Goal: Task Accomplishment & Management: Use online tool/utility

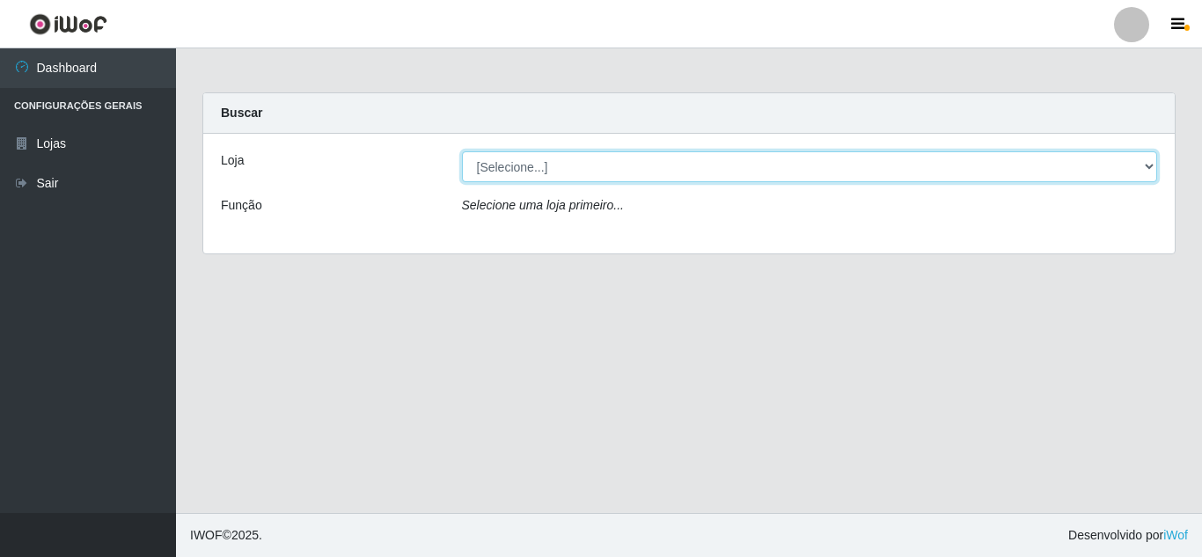
click at [685, 173] on select "[Selecione...] Queiroz Atacadão - [GEOGRAPHIC_DATA]" at bounding box center [810, 166] width 696 height 31
select select "225"
click at [462, 151] on select "[Selecione...] Queiroz Atacadão - [GEOGRAPHIC_DATA]" at bounding box center [810, 166] width 696 height 31
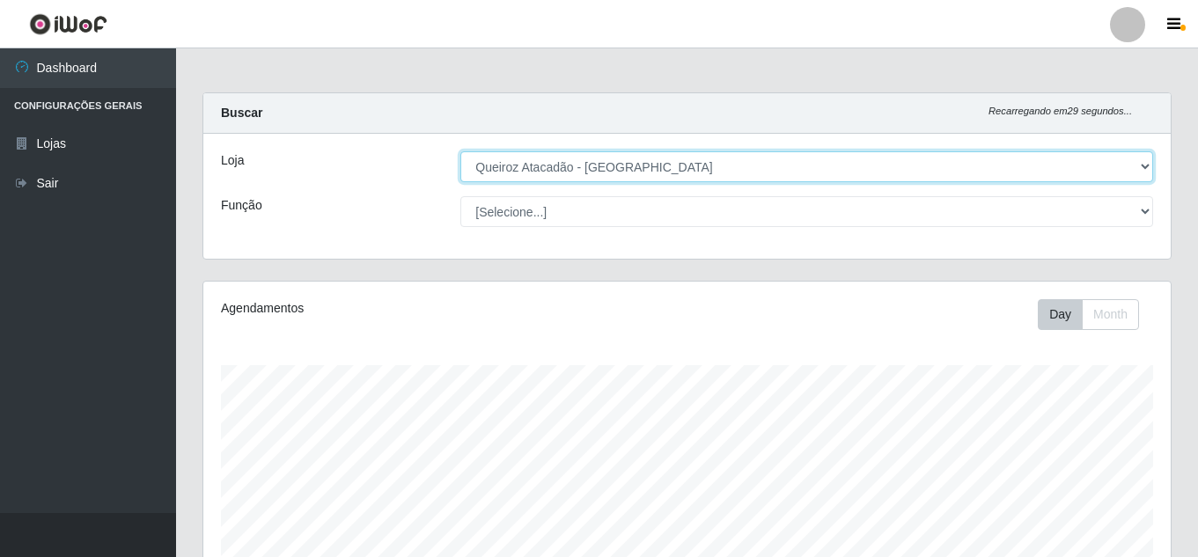
scroll to position [365, 967]
click at [948, 159] on select "[Selecione...] Queiroz Atacadão - [GEOGRAPHIC_DATA]" at bounding box center [806, 166] width 693 height 31
click at [460, 151] on select "[Selecione...] Queiroz Atacadão - [GEOGRAPHIC_DATA]" at bounding box center [806, 166] width 693 height 31
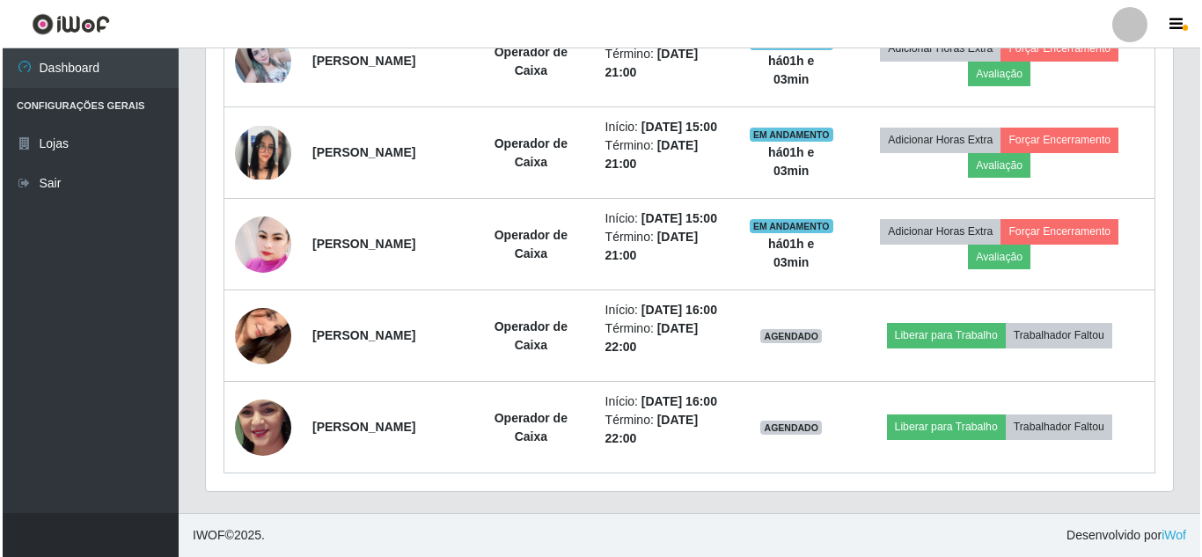
scroll to position [959, 0]
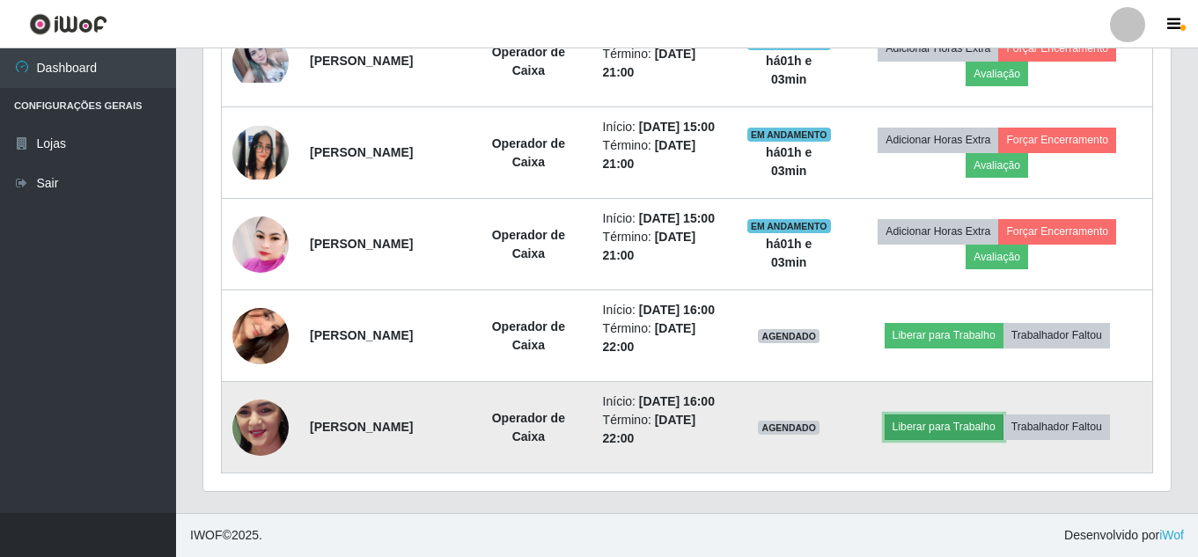
click at [961, 420] on button "Liberar para Trabalho" at bounding box center [944, 427] width 119 height 25
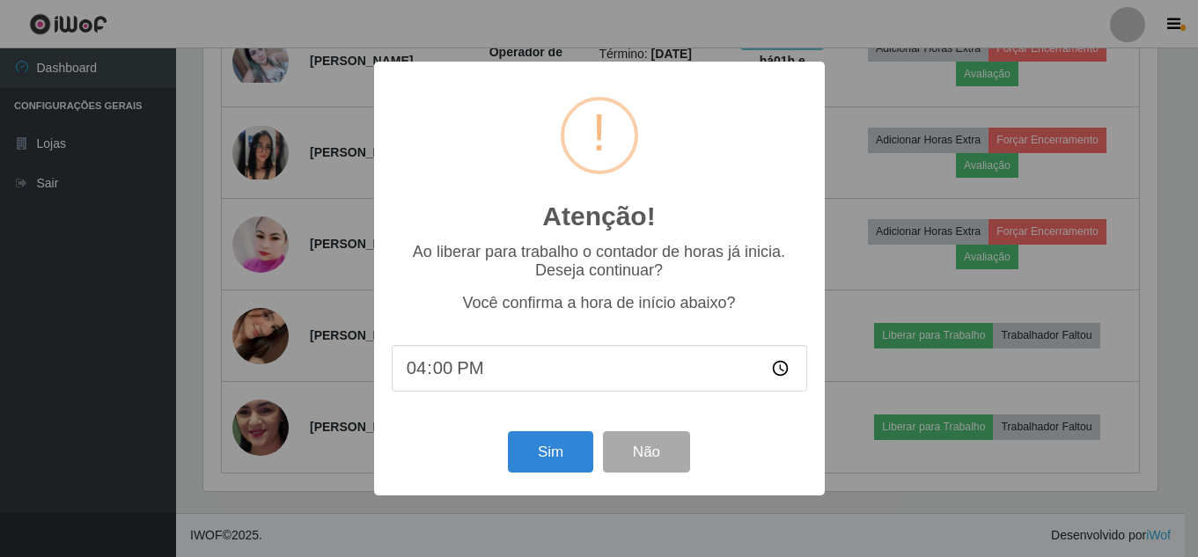
scroll to position [365, 959]
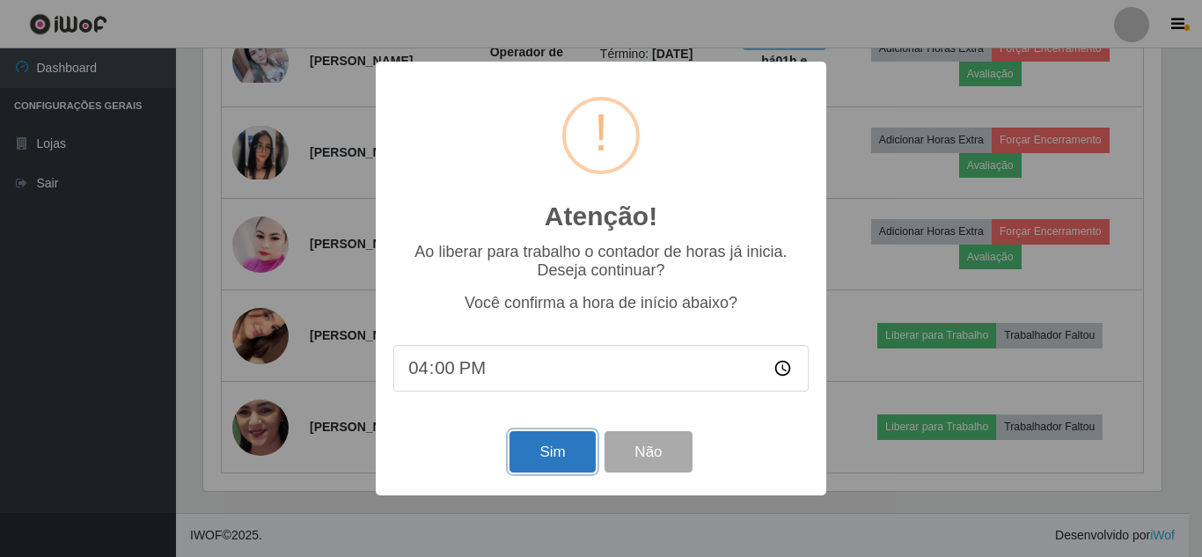
click at [561, 459] on button "Sim" at bounding box center [552, 451] width 85 height 41
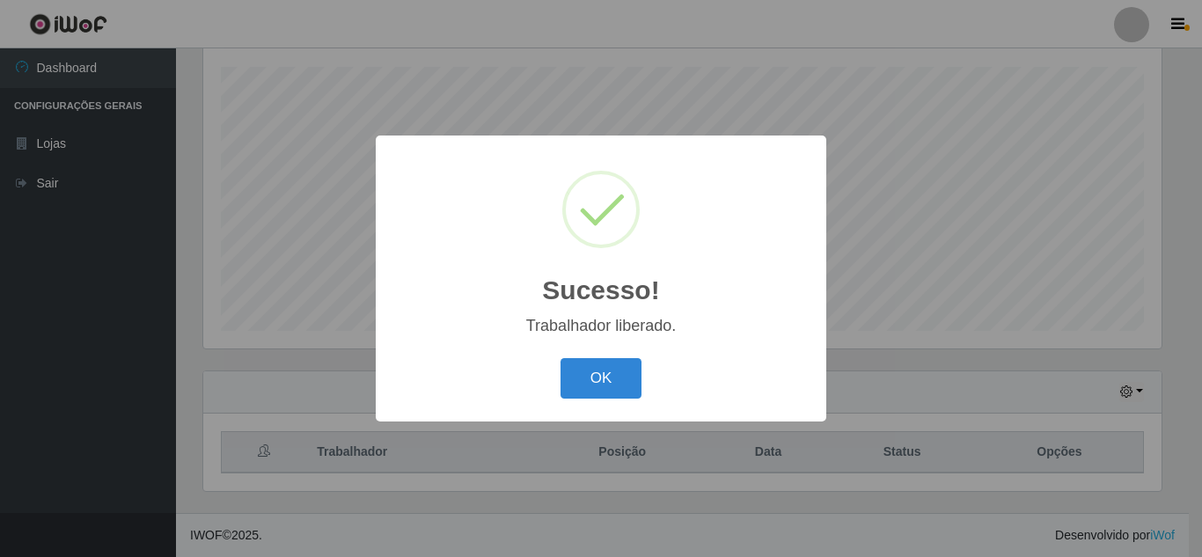
click at [561, 358] on button "OK" at bounding box center [602, 378] width 82 height 41
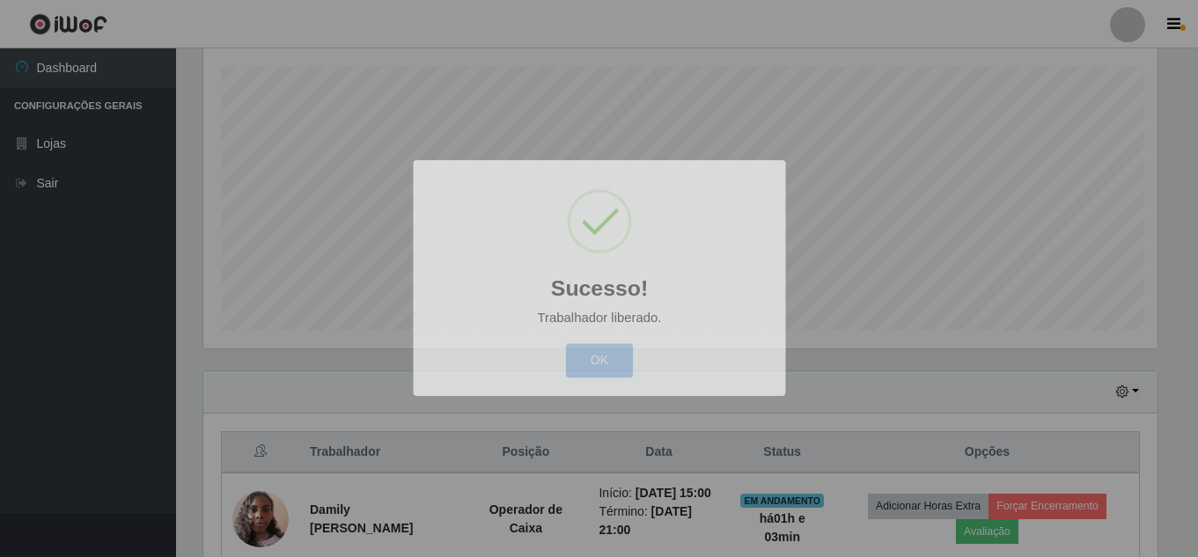
scroll to position [365, 967]
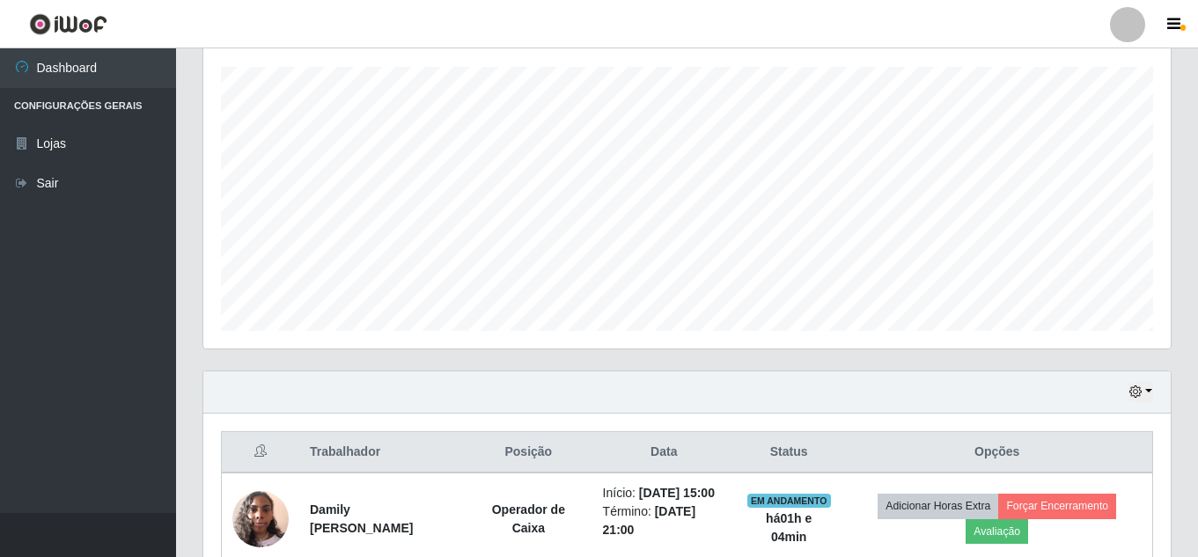
drag, startPoint x: 1197, startPoint y: 281, endPoint x: 1201, endPoint y: 315, distance: 34.6
click at [1198, 315] on html "Perfil Alterar Senha Sair Dashboard Configurações Gerais Lojas Sair Carregando.…" at bounding box center [599, 404] width 1198 height 1405
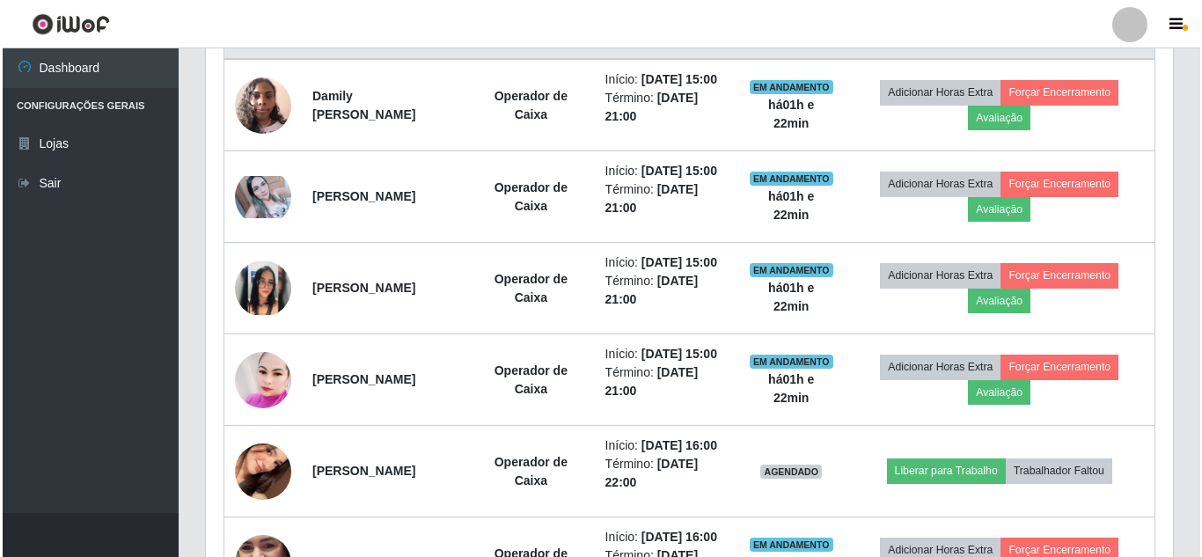
scroll to position [959, 0]
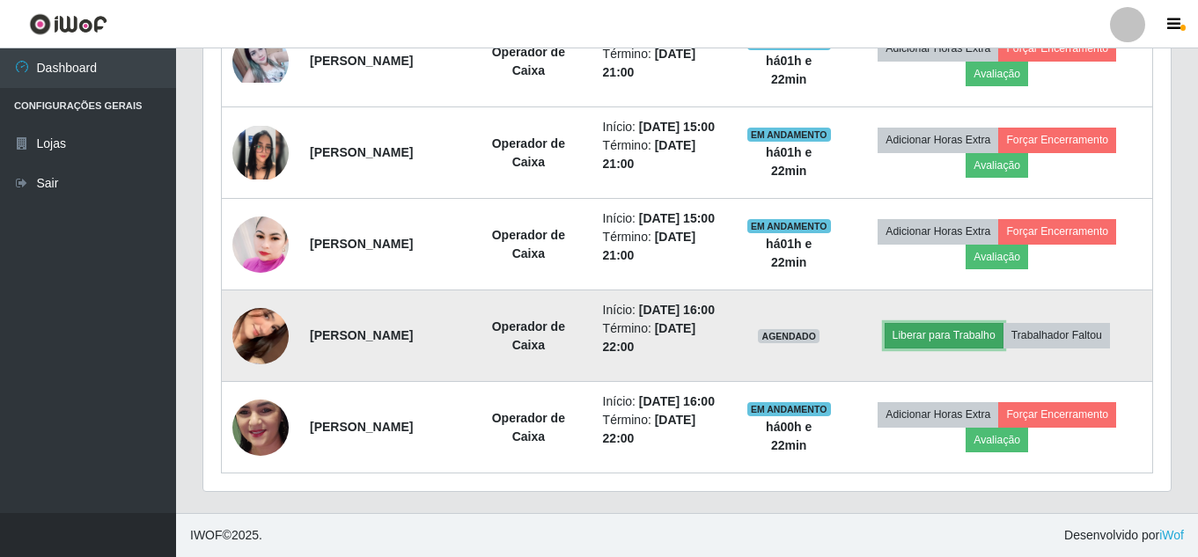
click at [938, 323] on button "Liberar para Trabalho" at bounding box center [944, 335] width 119 height 25
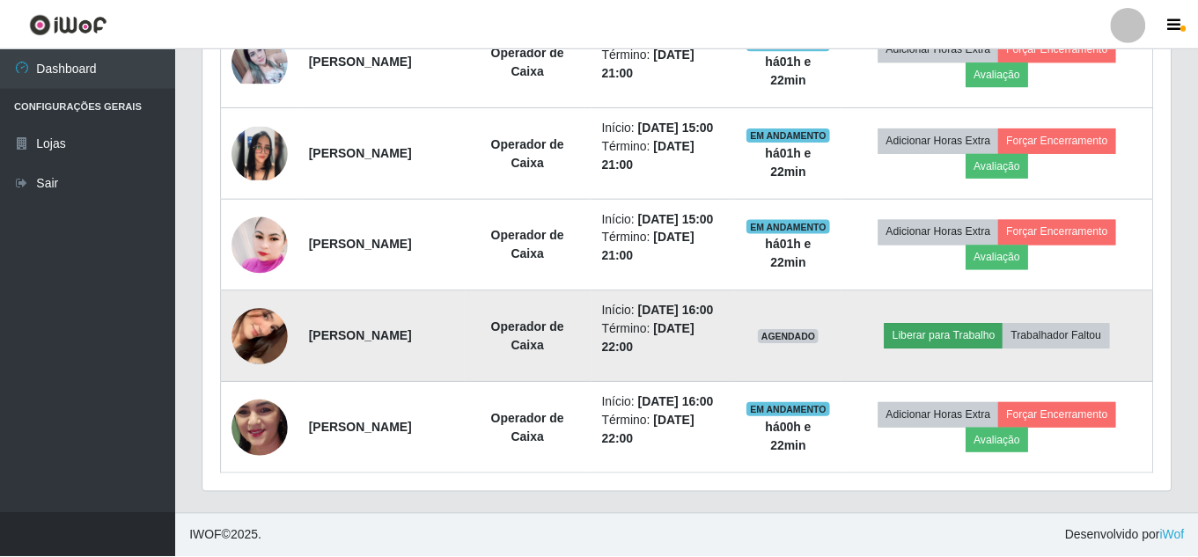
scroll to position [365, 959]
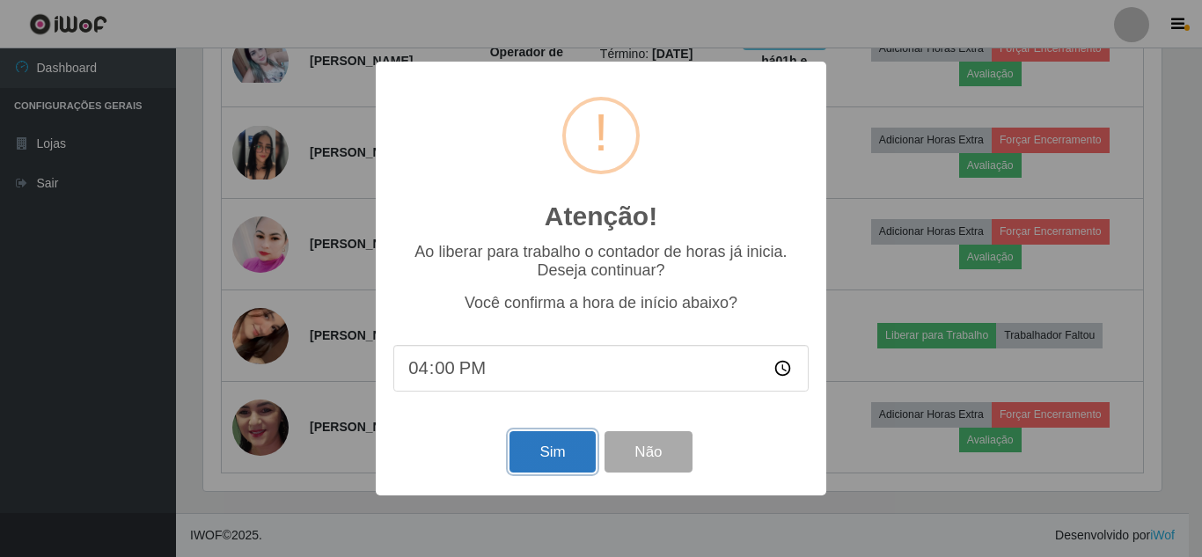
click at [556, 459] on button "Sim" at bounding box center [552, 451] width 85 height 41
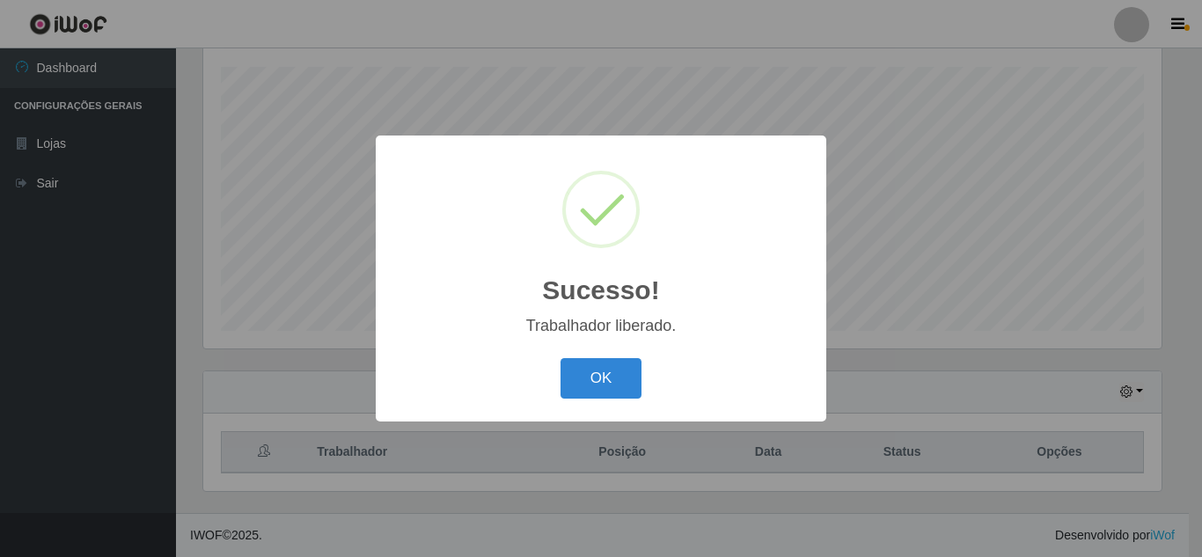
click at [561, 358] on button "OK" at bounding box center [602, 378] width 82 height 41
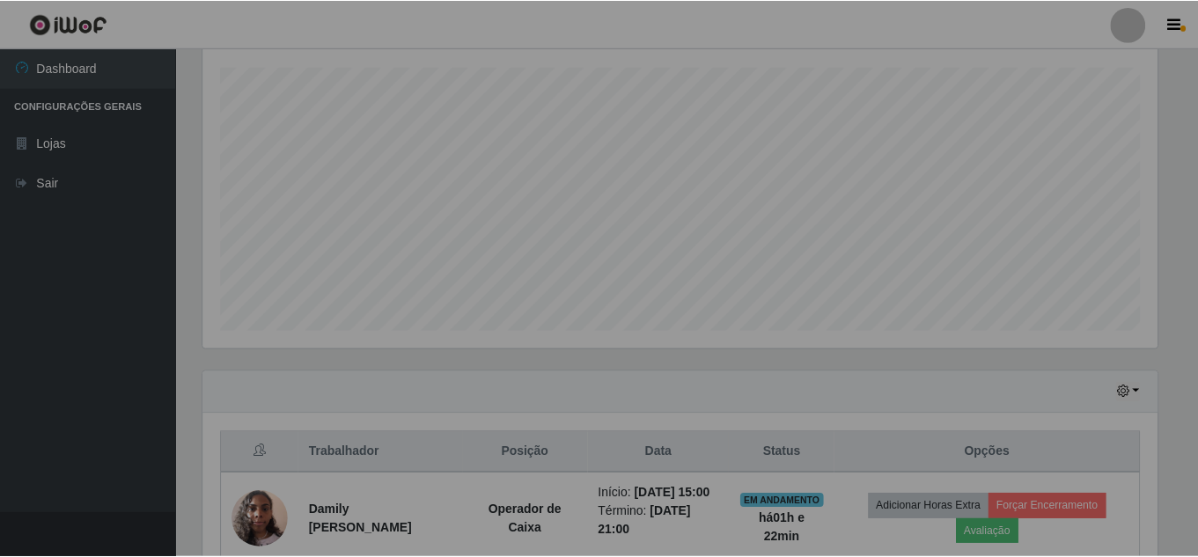
scroll to position [365, 967]
